Goal: Navigation & Orientation: Go to known website

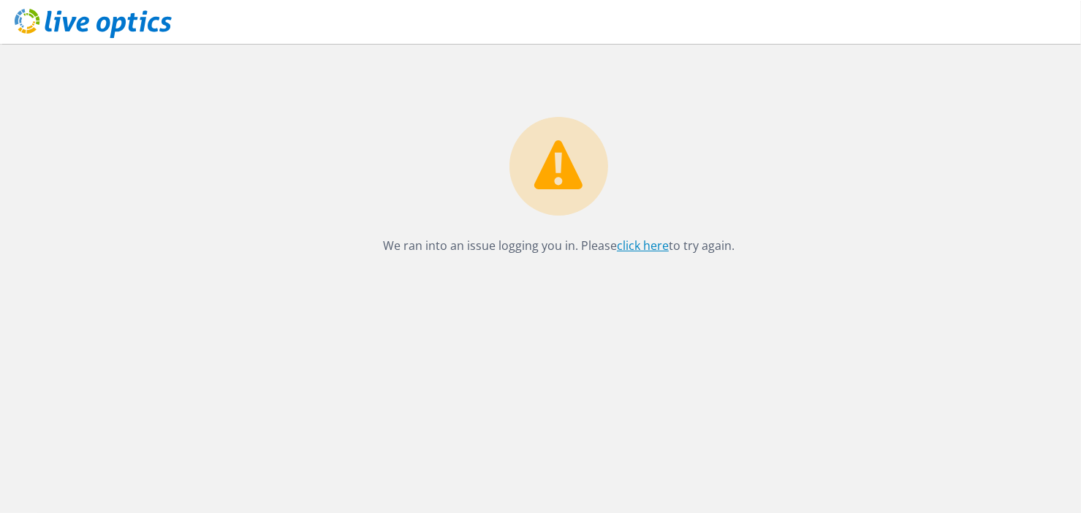
click at [644, 246] on link "click here" at bounding box center [643, 246] width 52 height 16
